Goal: Task Accomplishment & Management: Manage account settings

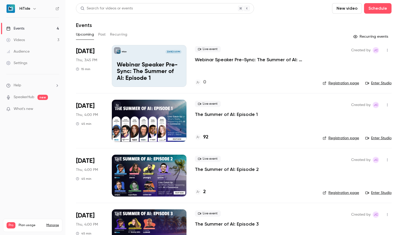
scroll to position [26, 0]
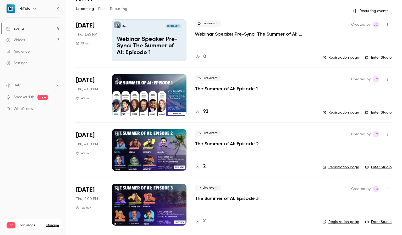
click at [163, 208] on div at bounding box center [149, 205] width 75 height 42
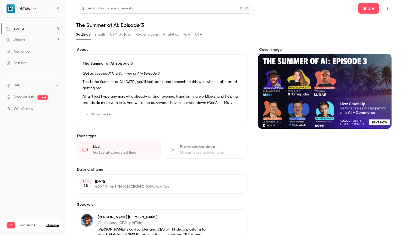
click at [142, 32] on button "Registrations" at bounding box center [146, 34] width 23 height 8
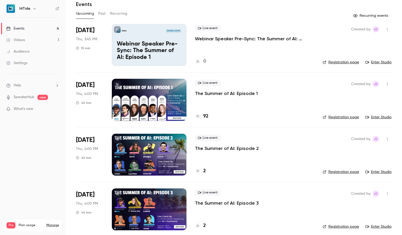
scroll to position [26, 0]
